Goal: Information Seeking & Learning: Check status

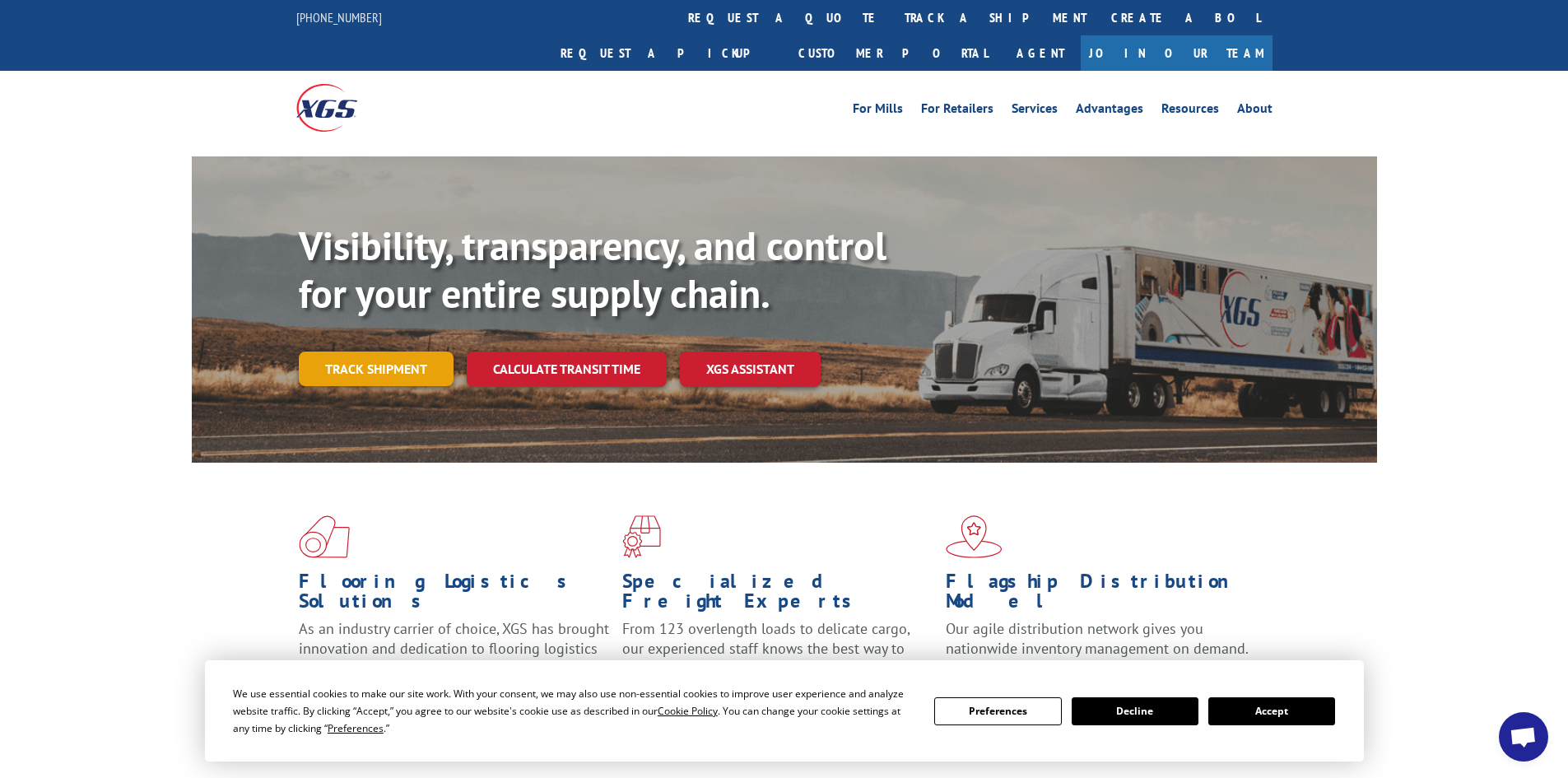
click at [414, 351] on link "Track shipment" at bounding box center [376, 368] width 155 height 34
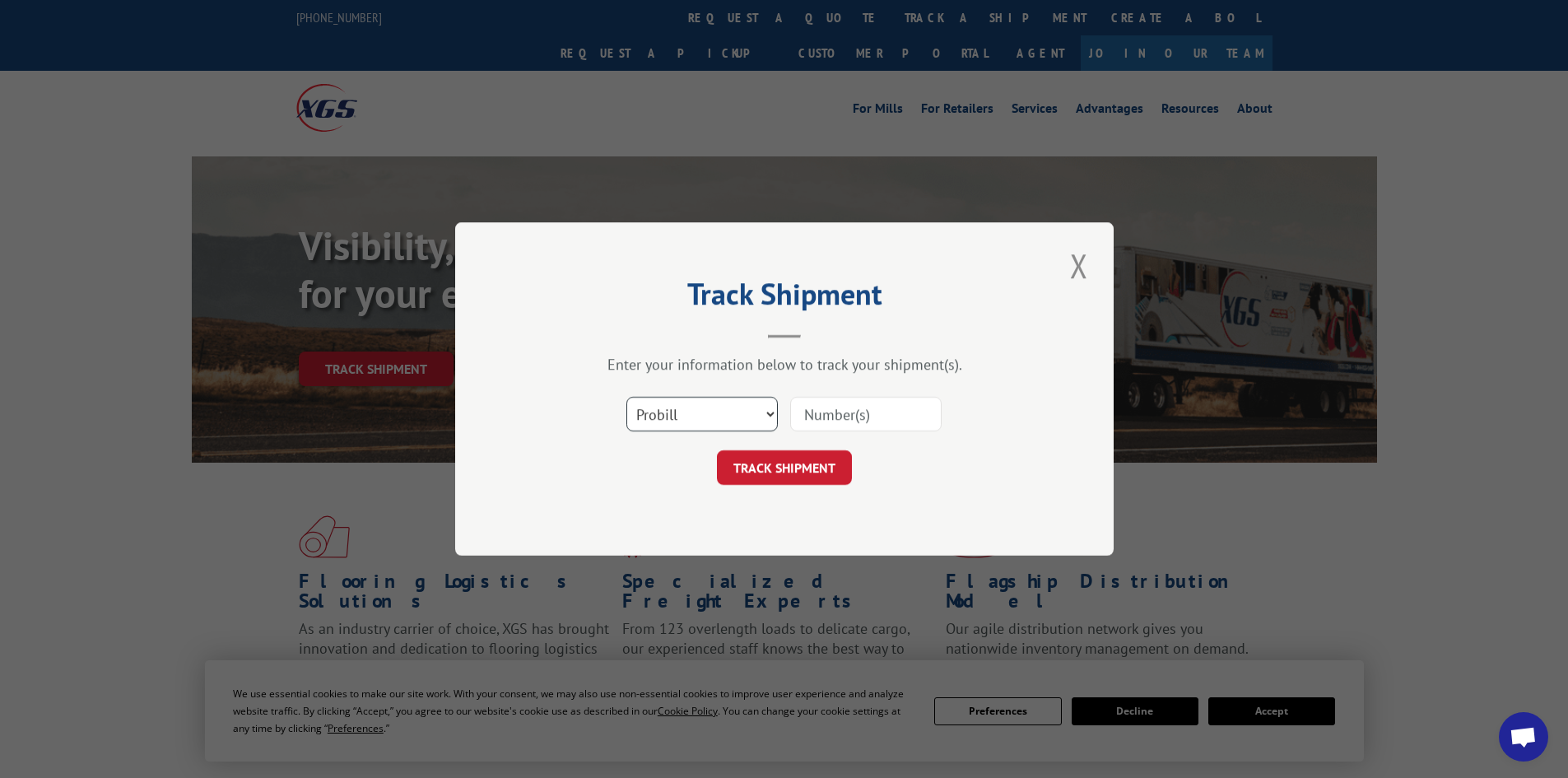
click at [750, 410] on select "Select category... Probill BOL PO" at bounding box center [701, 414] width 151 height 34
select select "bol"
click at [626, 397] on select "Select category... Probill BOL PO" at bounding box center [701, 414] width 151 height 34
click at [889, 414] on input at bounding box center [866, 414] width 151 height 34
click at [828, 412] on input at bounding box center [866, 414] width 151 height 34
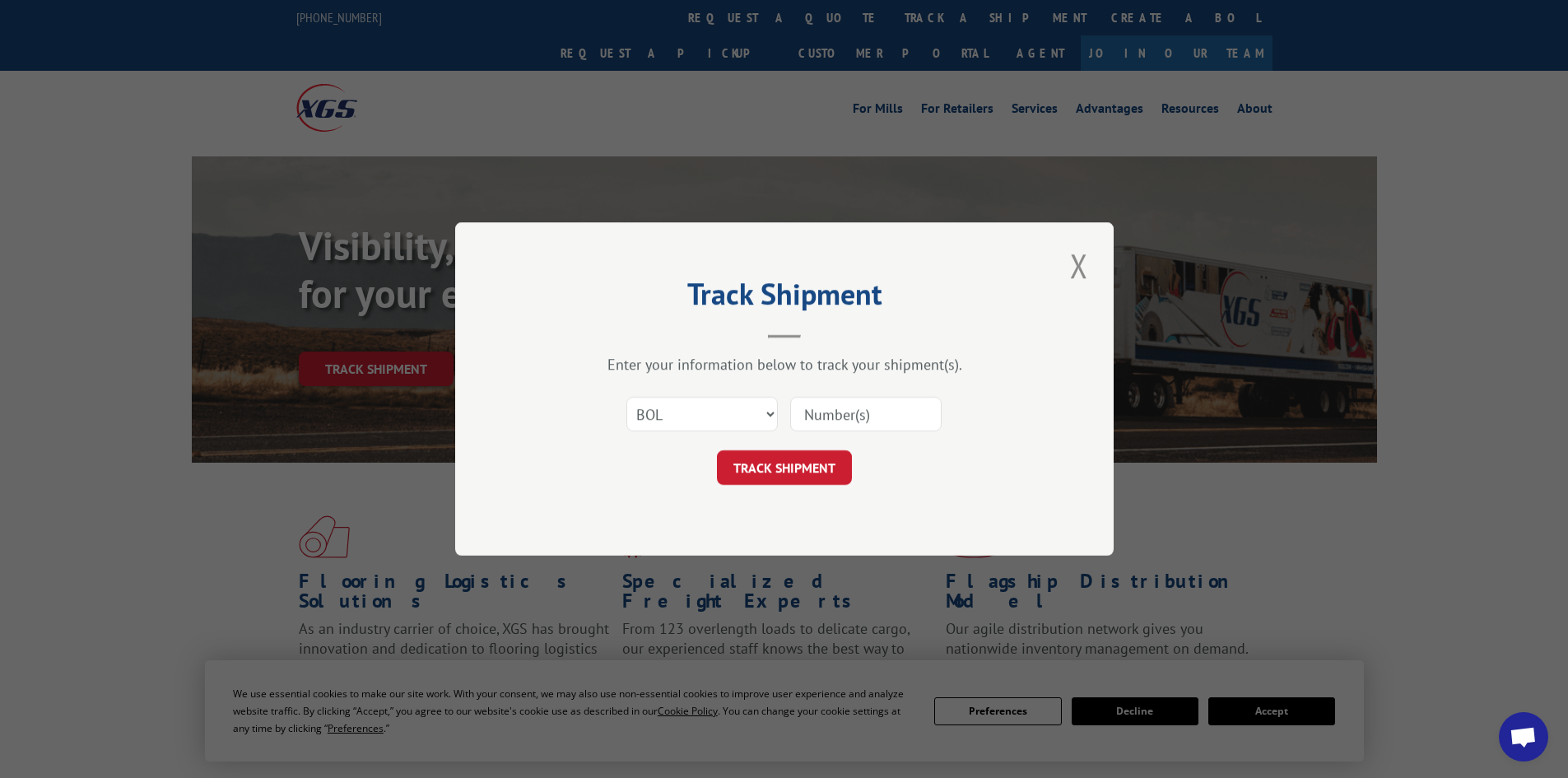
paste input "6200031638"
type input "6200031638"
click at [817, 461] on button "TRACK SHIPMENT" at bounding box center [785, 467] width 135 height 34
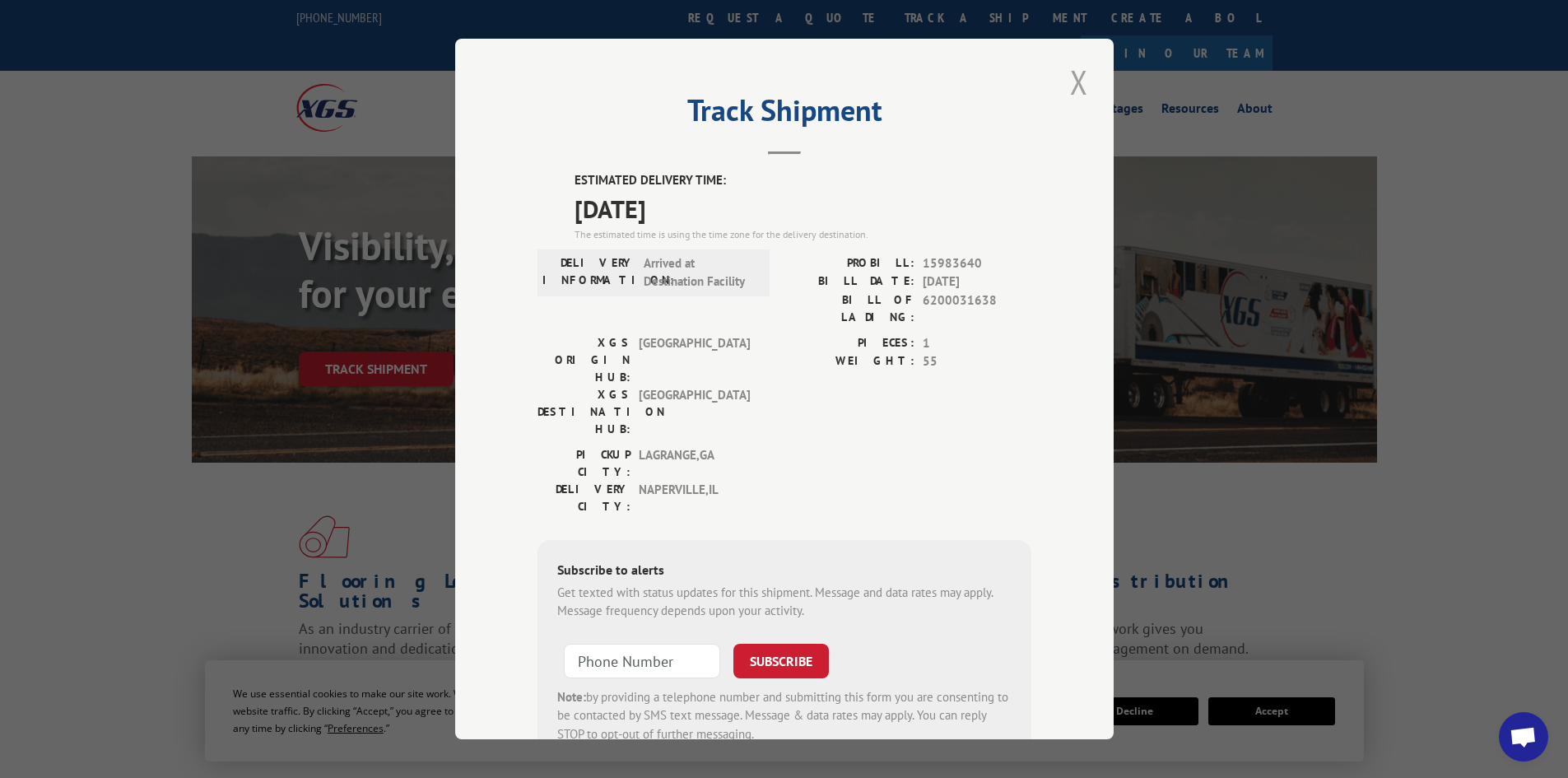
click at [1068, 79] on button "Close modal" at bounding box center [1079, 82] width 28 height 46
